Goal: Information Seeking & Learning: Find specific fact

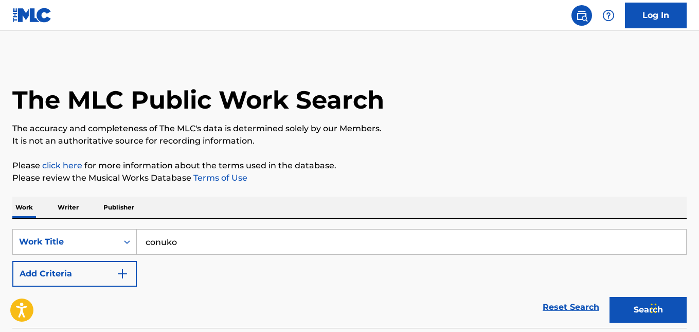
click at [610, 297] on button "Search" at bounding box center [648, 310] width 77 height 26
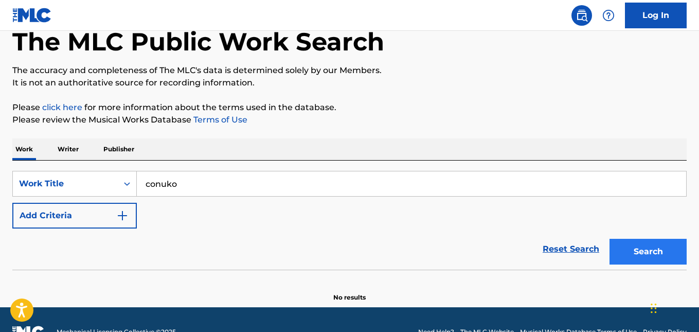
scroll to position [83, 0]
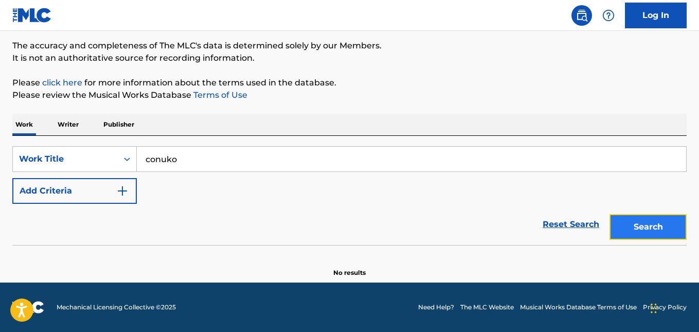
click at [638, 228] on button "Search" at bounding box center [648, 227] width 77 height 26
drag, startPoint x: 183, startPoint y: 158, endPoint x: 86, endPoint y: 148, distance: 96.7
click at [87, 149] on div "SearchWithCriteria1caf0b4b-eb11-41ef-8910-83499b1b6d84 Work Title conuko" at bounding box center [349, 159] width 675 height 26
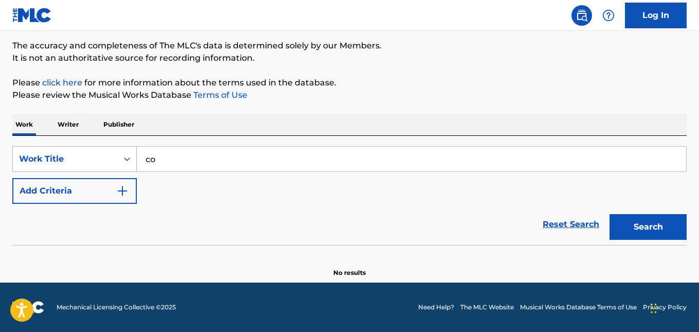
type input "c"
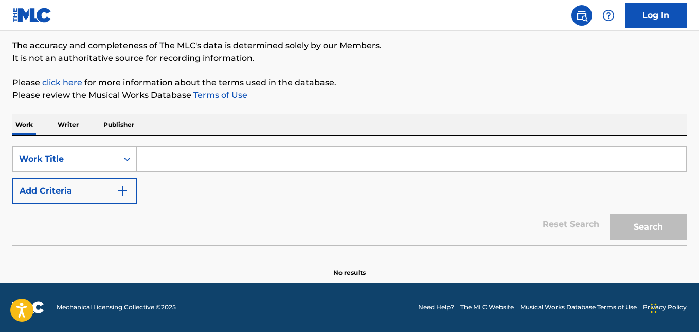
click at [161, 157] on input "Search Form" at bounding box center [412, 159] width 550 height 25
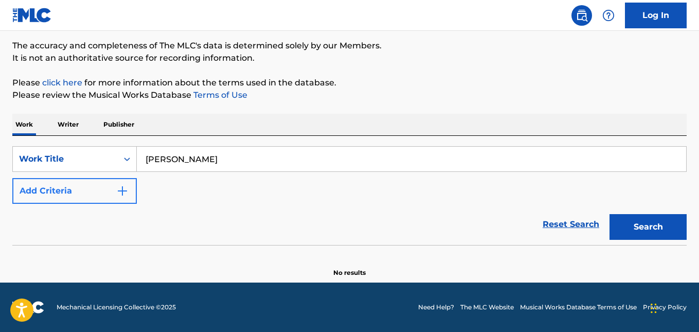
type input "[PERSON_NAME]"
click at [88, 196] on button "Add Criteria" at bounding box center [74, 191] width 125 height 26
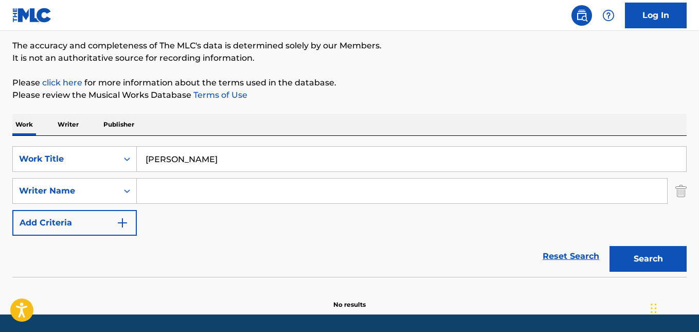
click at [150, 193] on input "Search Form" at bounding box center [402, 191] width 531 height 25
drag, startPoint x: 642, startPoint y: 254, endPoint x: 587, endPoint y: 248, distance: 55.9
click at [643, 253] on button "Search" at bounding box center [648, 259] width 77 height 26
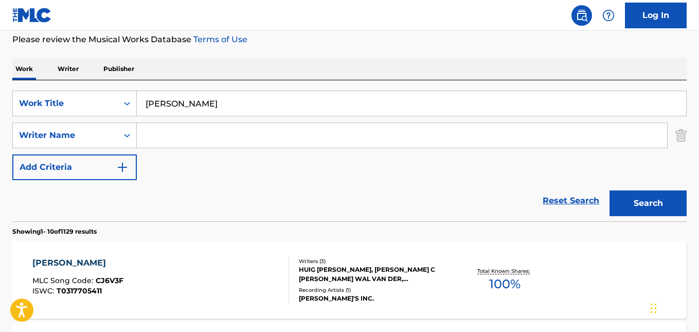
scroll to position [134, 0]
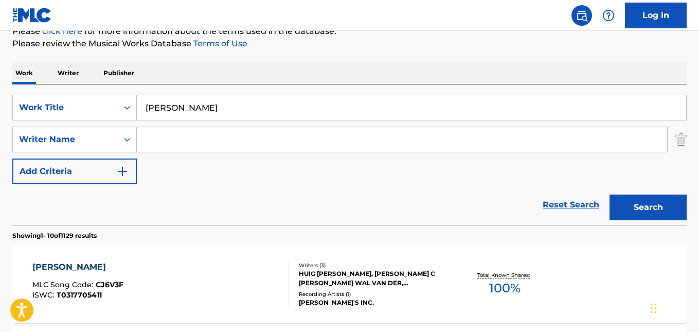
click at [177, 142] on input "Search Form" at bounding box center [402, 139] width 531 height 25
type input "Dtroya Lion"
click at [657, 216] on button "Search" at bounding box center [648, 208] width 77 height 26
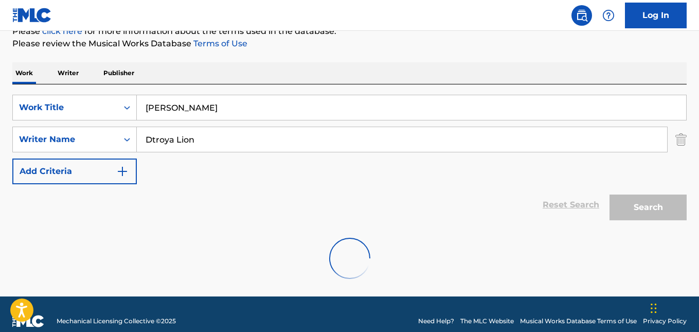
scroll to position [115, 0]
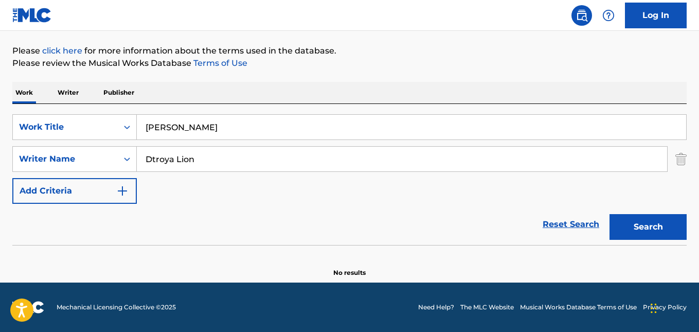
drag, startPoint x: 202, startPoint y: 124, endPoint x: 138, endPoint y: 124, distance: 64.3
click at [138, 124] on input "[PERSON_NAME]" at bounding box center [412, 127] width 550 height 25
paste input "Dtroya Lion"
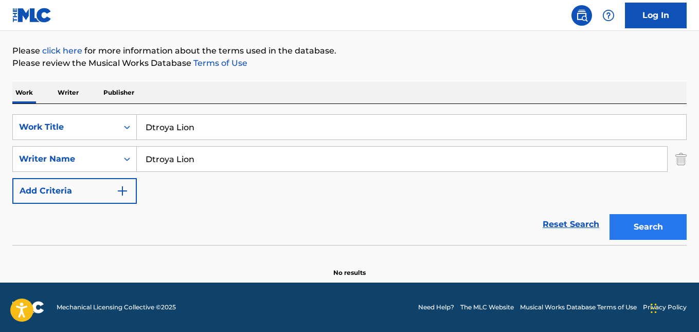
type input "Dtroya Lion"
click at [663, 224] on button "Search" at bounding box center [648, 227] width 77 height 26
drag, startPoint x: 202, startPoint y: 163, endPoint x: 57, endPoint y: 148, distance: 145.9
click at [57, 148] on div "SearchWithCriteria9e9c562d-b4ad-4593-b9c8-a7bc3e281003 Writer Name Dtroya Lion" at bounding box center [349, 159] width 675 height 26
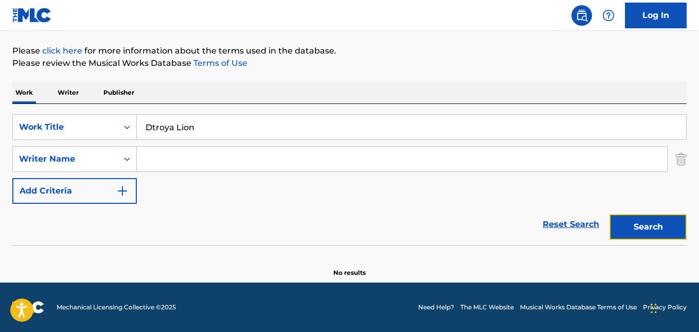
drag, startPoint x: 645, startPoint y: 229, endPoint x: 665, endPoint y: 171, distance: 60.6
click at [645, 228] on button "Search" at bounding box center [648, 227] width 77 height 26
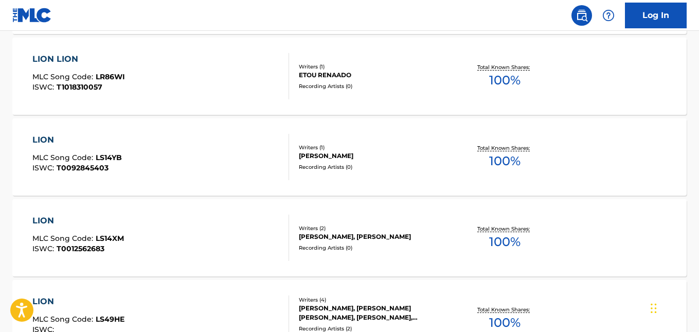
scroll to position [475, 0]
